Goal: Complete application form

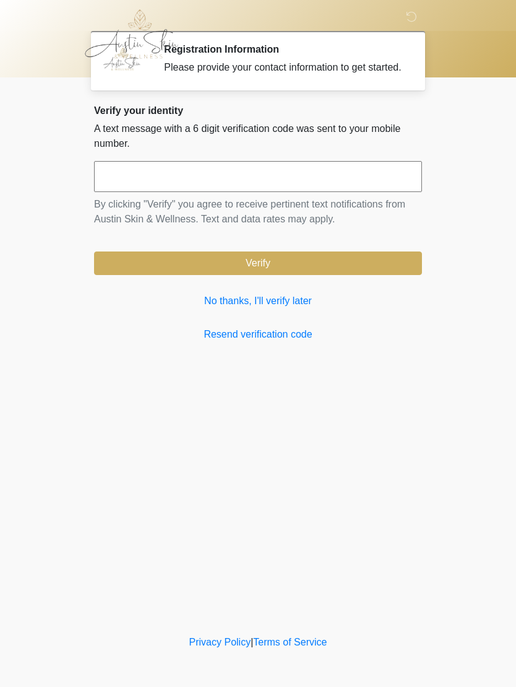
click at [264, 308] on link "No thanks, I'll verify later" at bounding box center [258, 300] width 328 height 15
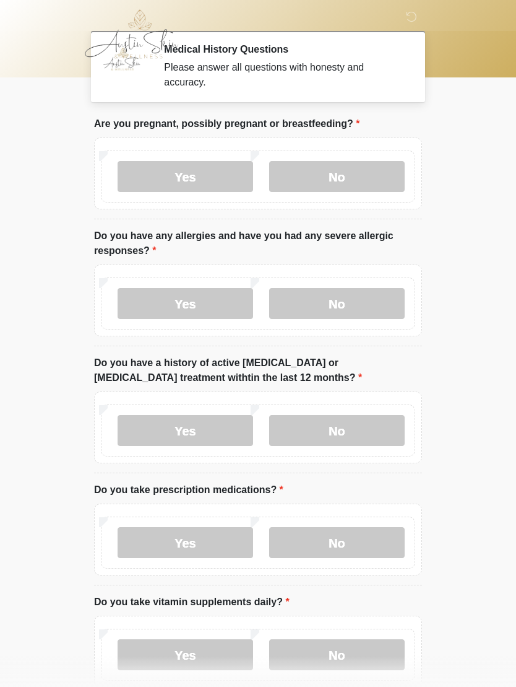
click at [324, 177] on label "No" at bounding box center [337, 176] width 136 height 31
click at [319, 308] on label "No" at bounding box center [337, 303] width 136 height 31
click at [344, 433] on label "No" at bounding box center [337, 430] width 136 height 31
click at [218, 552] on label "Yes" at bounding box center [186, 542] width 136 height 31
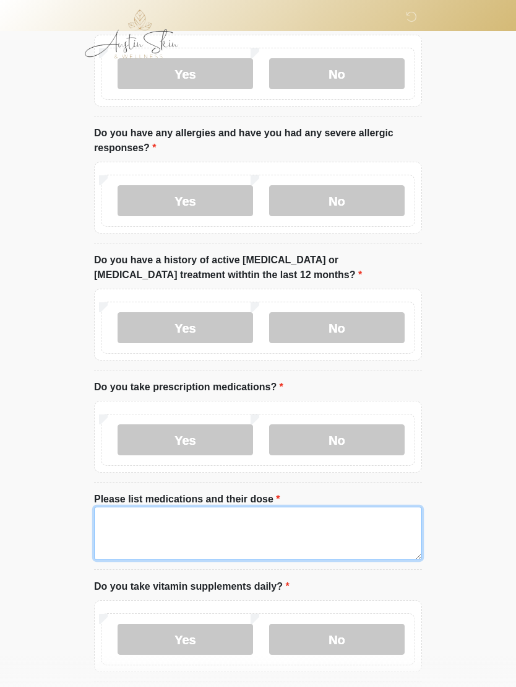
click at [252, 526] on textarea "Please list medications and their dose" at bounding box center [258, 532] width 328 height 53
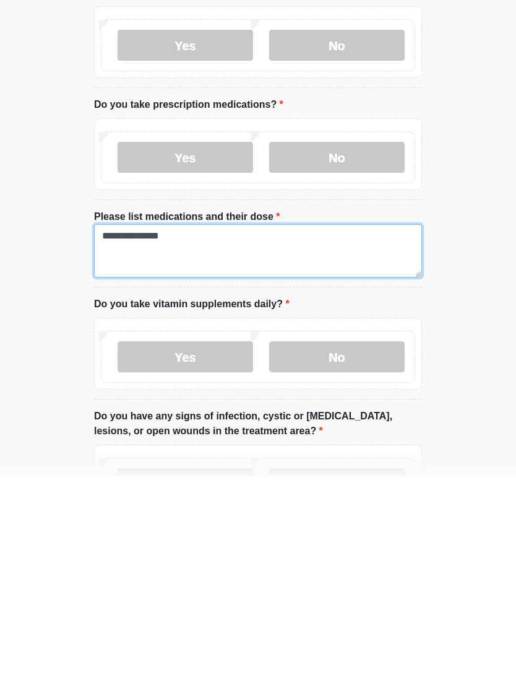
type textarea "**********"
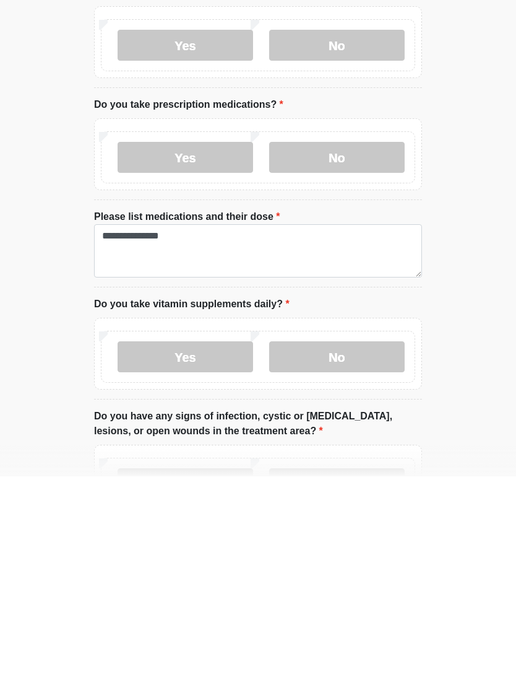
click at [204, 552] on label "Yes" at bounding box center [186, 567] width 136 height 31
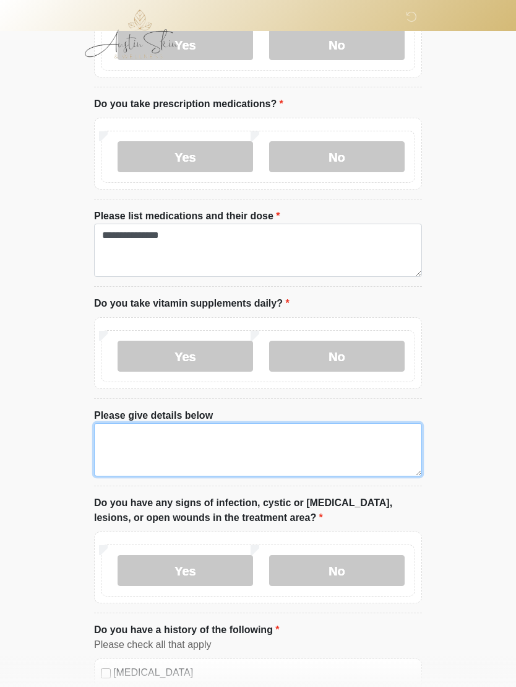
click at [271, 439] on textarea "Please give details below" at bounding box center [258, 449] width 328 height 53
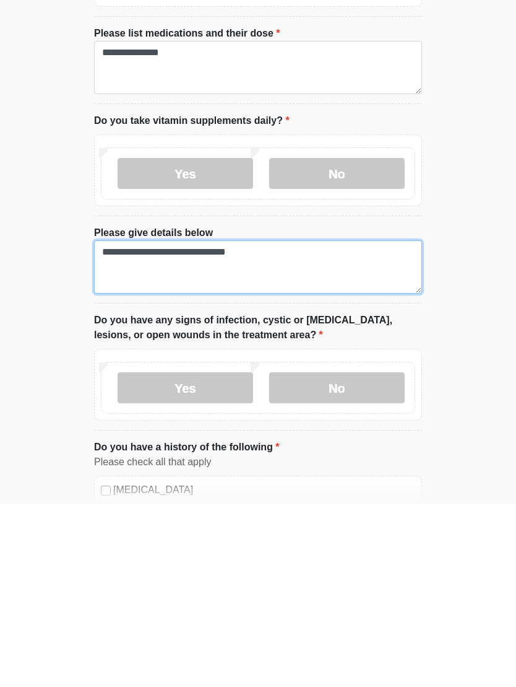
type textarea "**********"
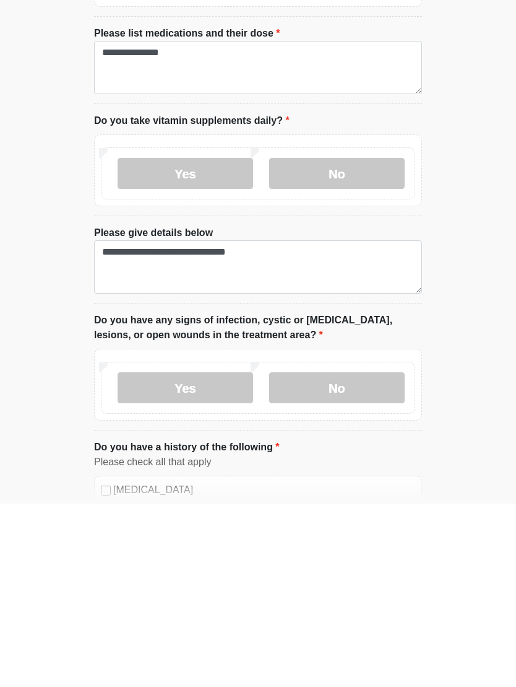
click at [353, 555] on label "No" at bounding box center [337, 570] width 136 height 31
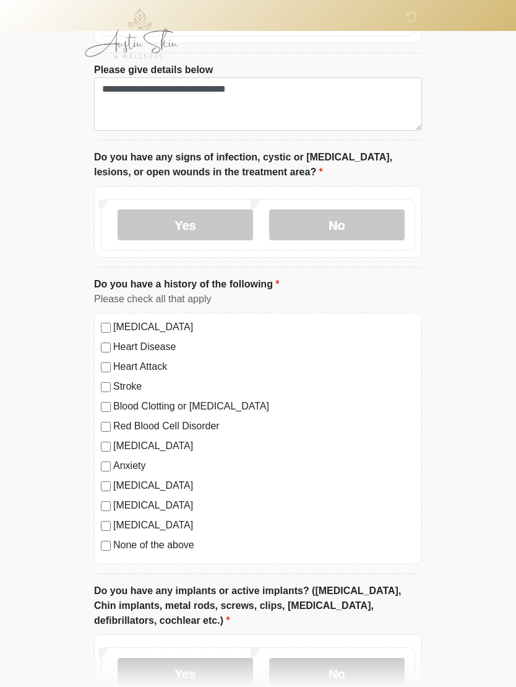
scroll to position [731, 0]
click at [98, 548] on div "[MEDICAL_DATA] Heart Disease Heart Attack Stroke Blood Clotting or [MEDICAL_DAT…" at bounding box center [258, 438] width 328 height 251
click at [115, 537] on label "None of the above" at bounding box center [264, 544] width 302 height 15
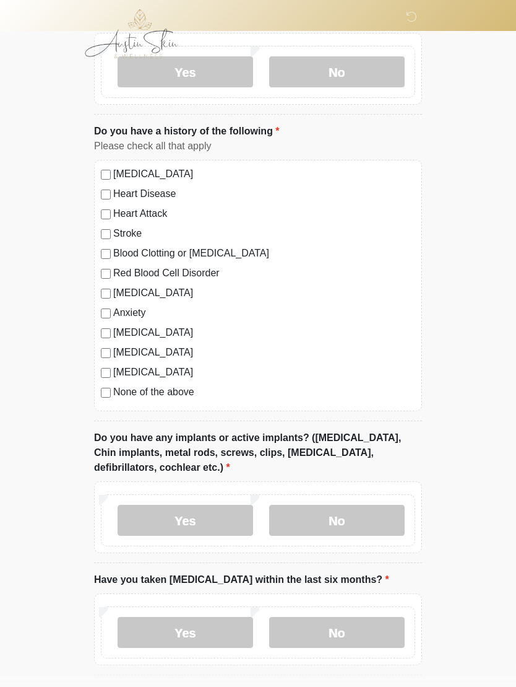
scroll to position [884, 0]
click at [350, 519] on label "No" at bounding box center [337, 520] width 136 height 31
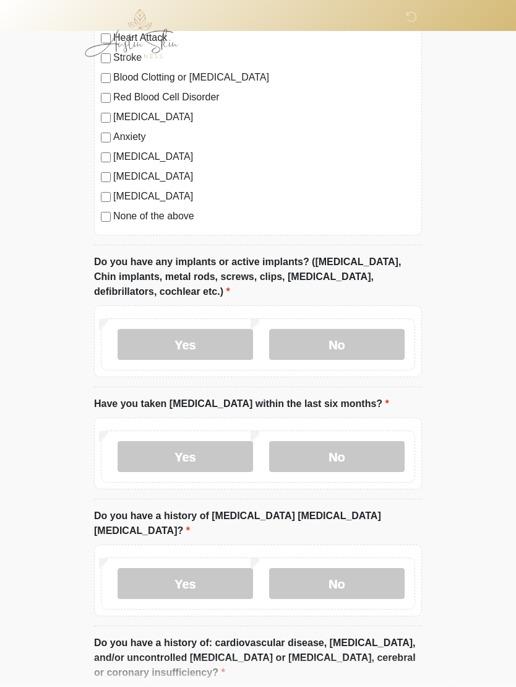
scroll to position [1061, 0]
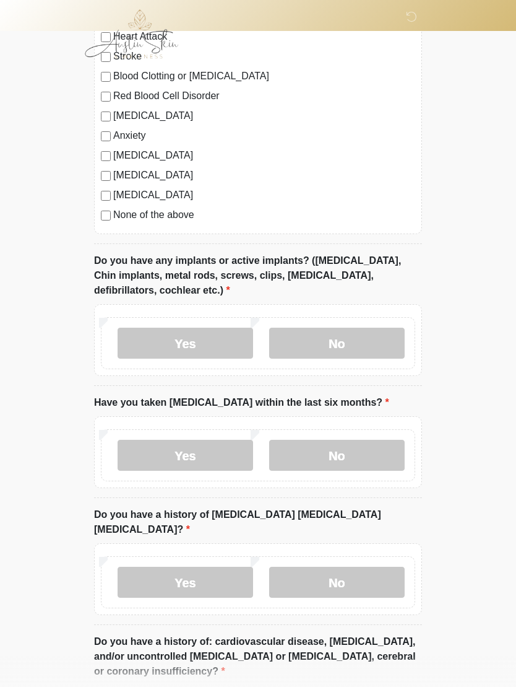
click at [373, 454] on label "No" at bounding box center [337, 455] width 136 height 31
click at [338, 568] on label "No" at bounding box center [337, 581] width 136 height 31
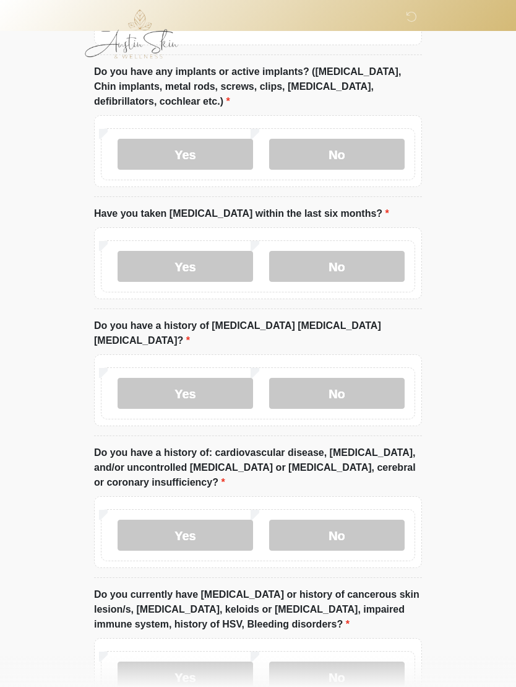
scroll to position [1284, 0]
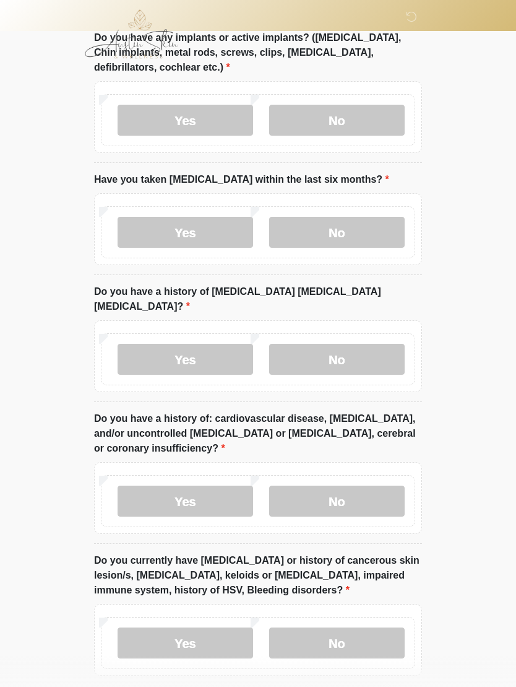
click at [358, 485] on label "No" at bounding box center [337, 500] width 136 height 31
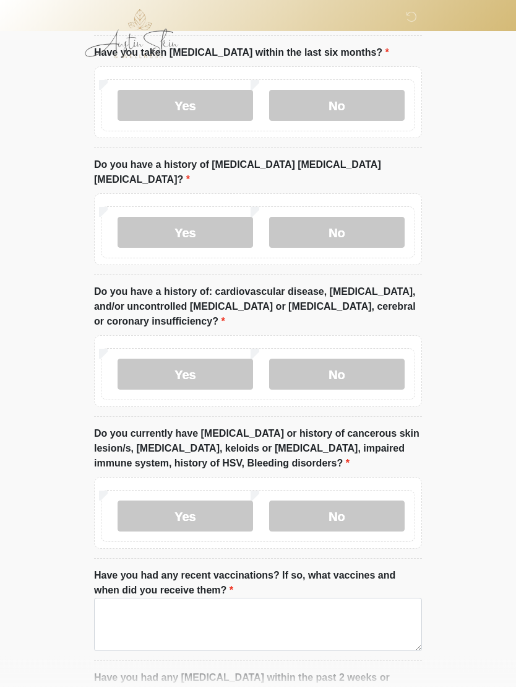
scroll to position [1413, 0]
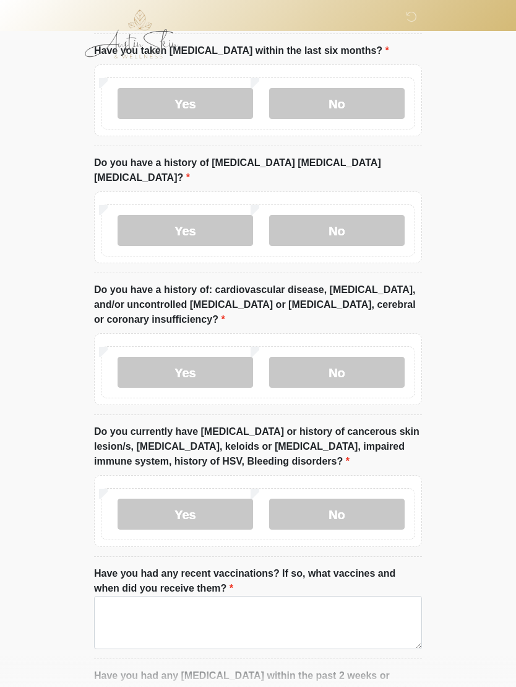
click at [373, 498] on label "No" at bounding box center [337, 513] width 136 height 31
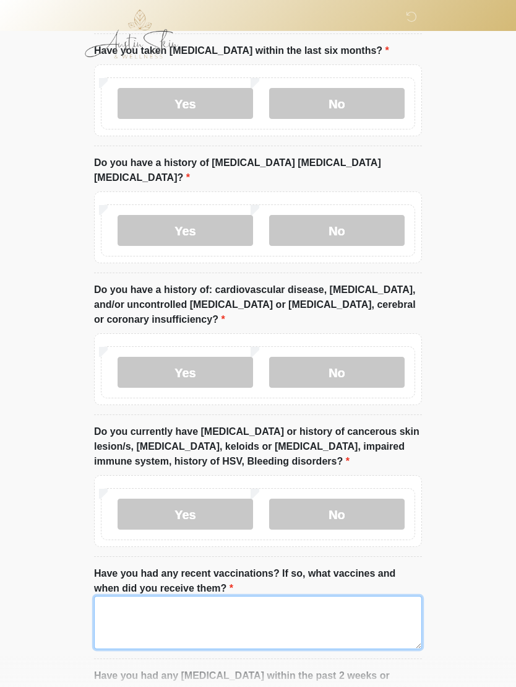
click at [172, 617] on textarea "Have you had any recent vaccinations? If so, what vaccines and when did you rec…" at bounding box center [258, 622] width 328 height 53
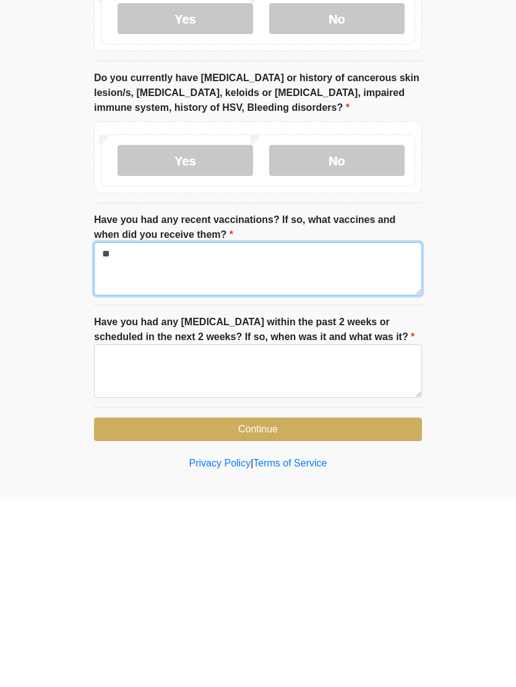
type textarea "**"
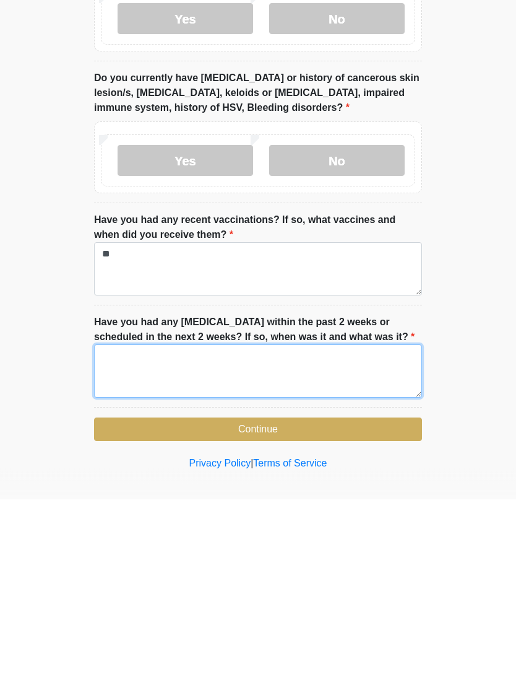
click at [330, 532] on textarea "Have you had any [MEDICAL_DATA] within the past 2 weeks or scheduled in the nex…" at bounding box center [258, 558] width 328 height 53
type textarea "**"
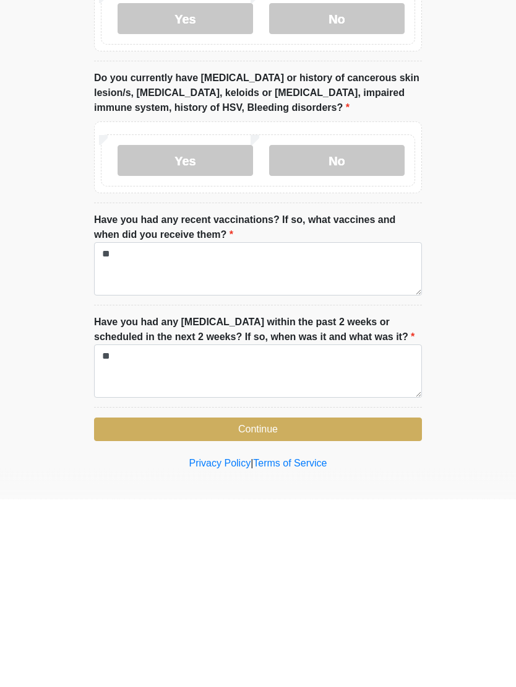
click at [353, 605] on button "Continue" at bounding box center [258, 617] width 328 height 24
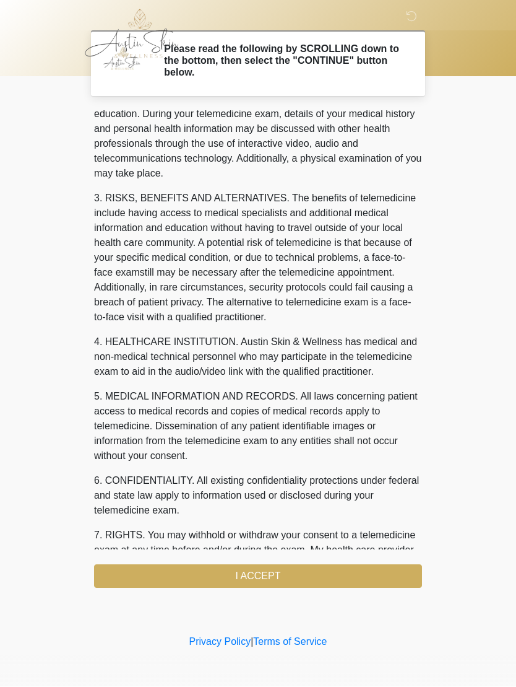
scroll to position [118, 0]
click at [279, 584] on button "I ACCEPT" at bounding box center [258, 577] width 328 height 24
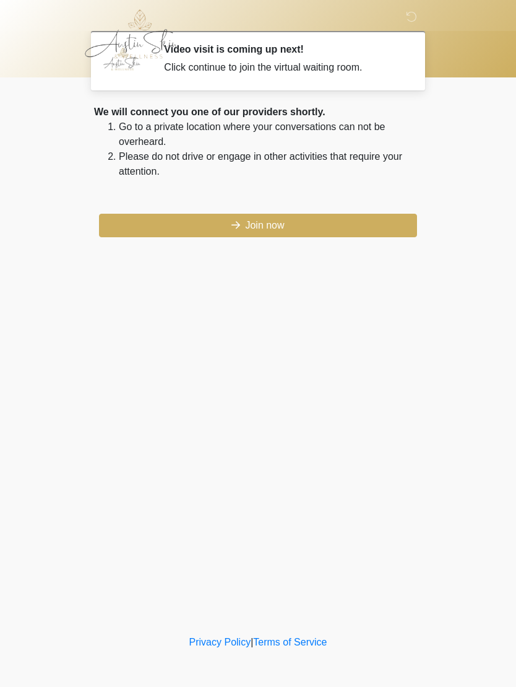
click at [329, 227] on button "Join now" at bounding box center [258, 226] width 318 height 24
